Goal: Navigation & Orientation: Find specific page/section

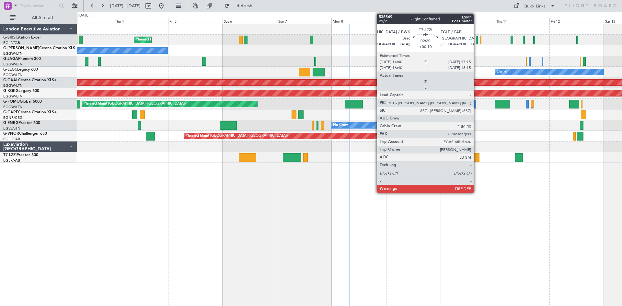
click at [476, 157] on div at bounding box center [476, 157] width 6 height 9
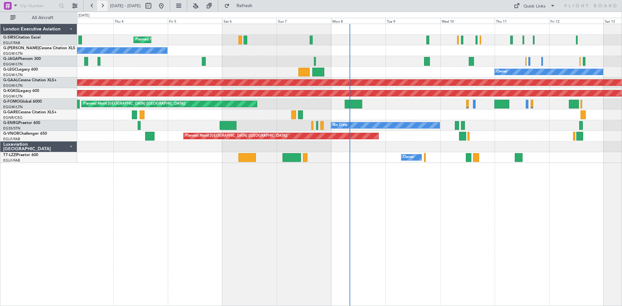
click at [107, 4] on button at bounding box center [102, 6] width 10 height 10
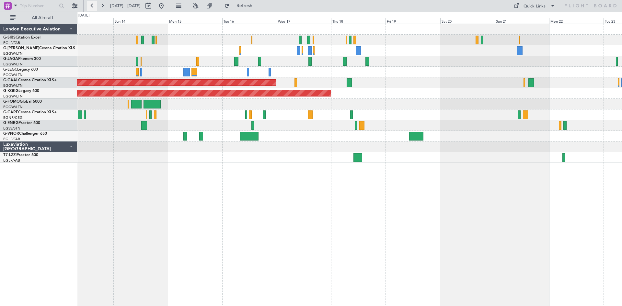
click at [92, 4] on button at bounding box center [92, 6] width 10 height 10
